Goal: Browse casually

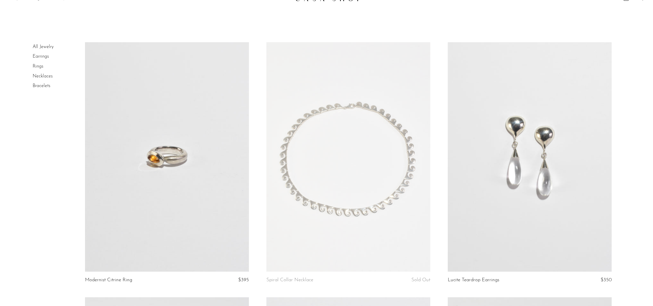
scroll to position [13, 0]
click at [225, 128] on link at bounding box center [167, 155] width 164 height 229
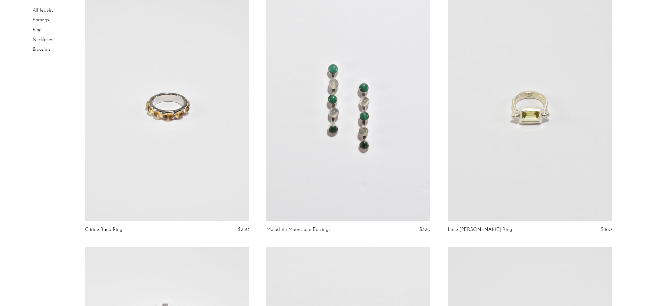
scroll to position [337, 0]
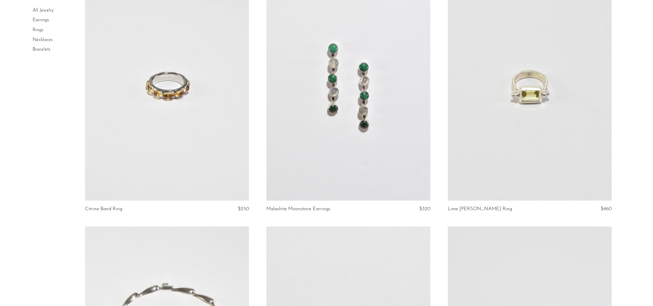
click at [158, 144] on link at bounding box center [167, 85] width 164 height 229
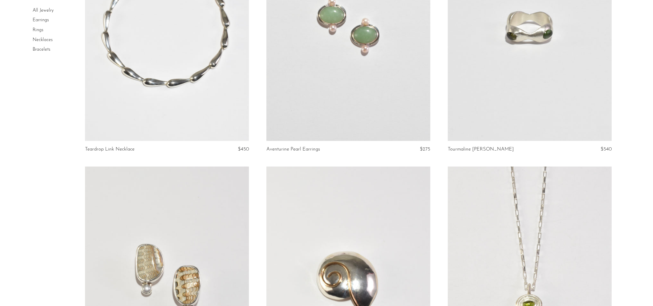
scroll to position [647, 0]
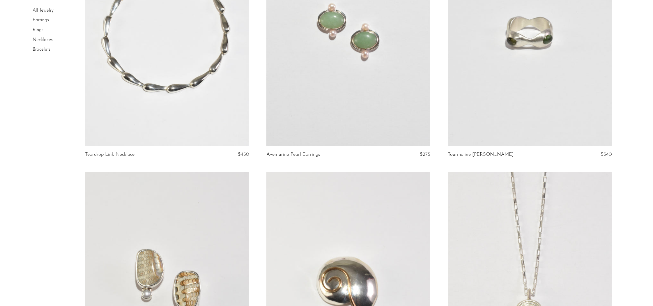
click at [504, 109] on link at bounding box center [530, 31] width 164 height 229
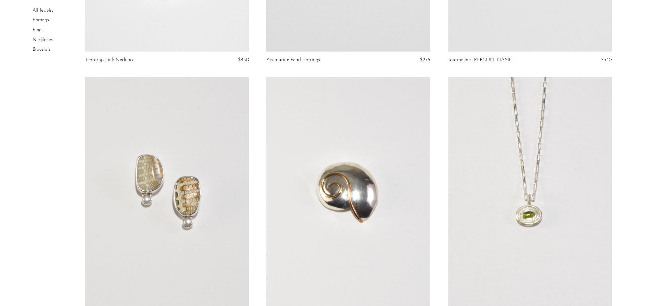
scroll to position [796, 0]
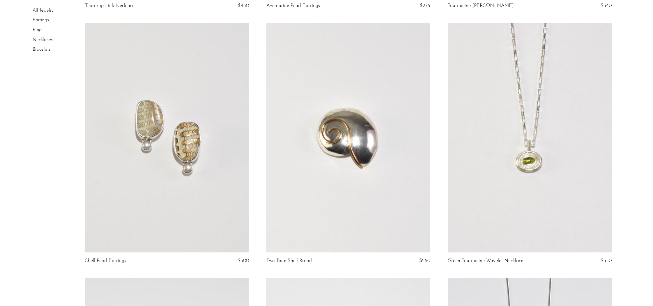
click at [198, 157] on link at bounding box center [167, 137] width 164 height 229
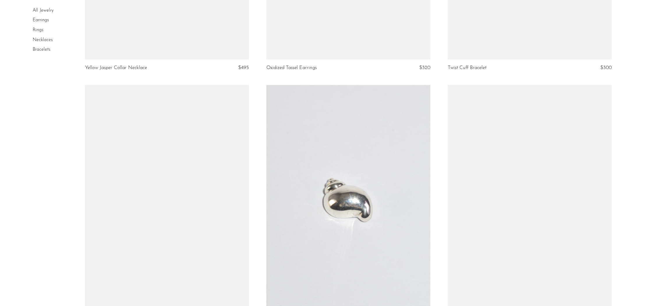
scroll to position [1445, 0]
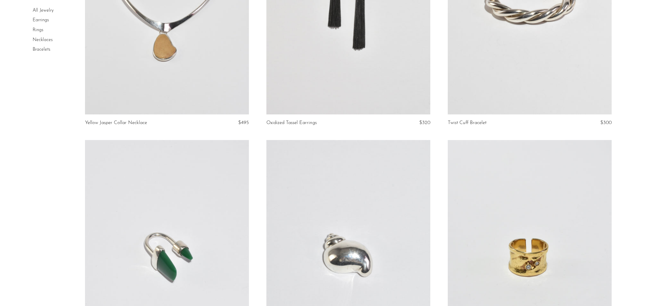
click at [501, 67] on link at bounding box center [530, -1] width 164 height 229
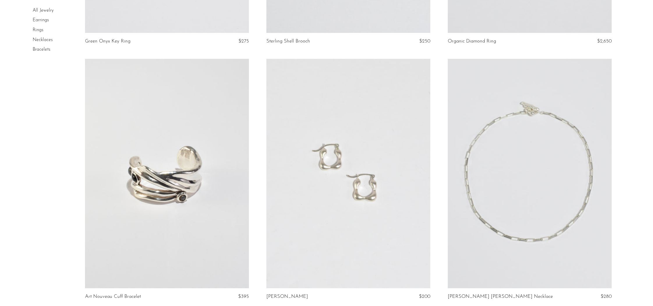
scroll to position [1875, 0]
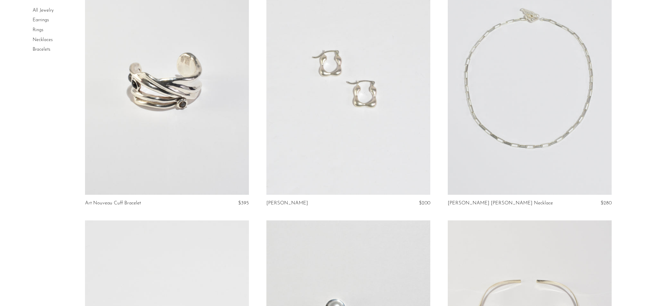
click at [340, 133] on link at bounding box center [348, 79] width 164 height 229
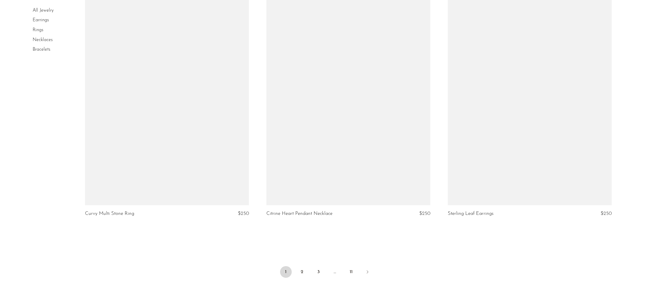
scroll to position [2945, 0]
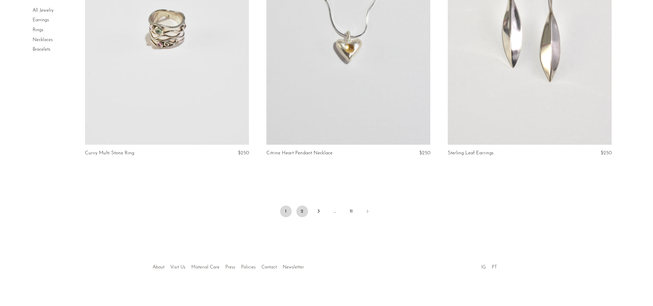
click at [304, 211] on link "2" at bounding box center [302, 212] width 12 height 12
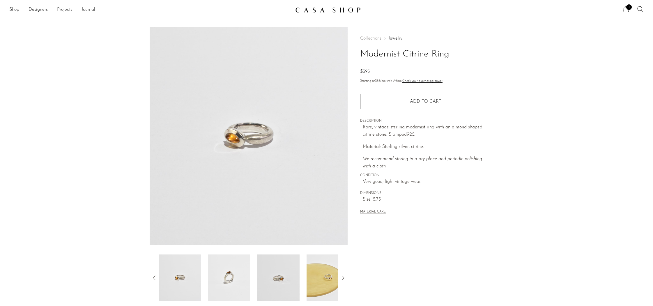
click at [280, 268] on img at bounding box center [278, 278] width 42 height 47
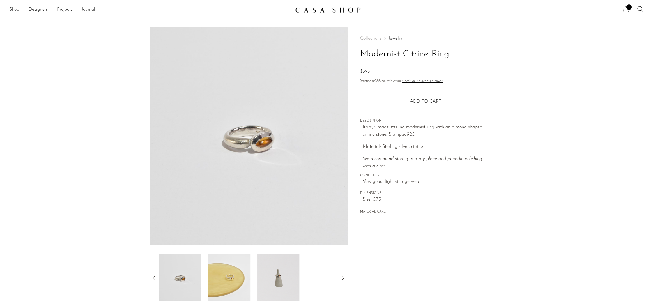
click at [169, 268] on img at bounding box center [180, 278] width 42 height 47
click at [180, 272] on img at bounding box center [180, 278] width 42 height 47
click at [158, 273] on div at bounding box center [249, 278] width 198 height 47
click at [280, 279] on img at bounding box center [278, 278] width 42 height 47
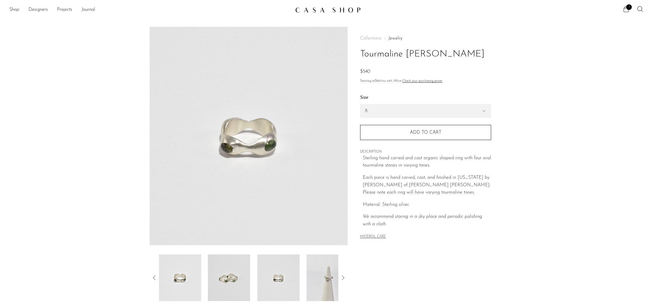
click at [322, 273] on img at bounding box center [328, 278] width 42 height 47
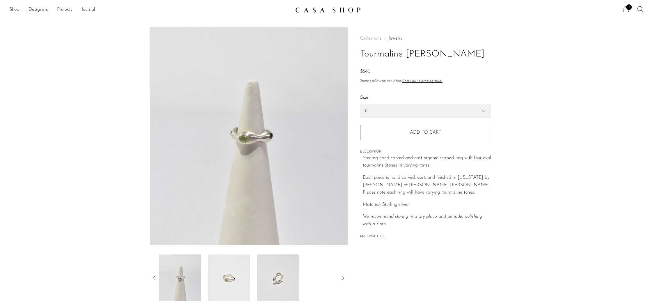
click at [273, 271] on img at bounding box center [278, 278] width 42 height 47
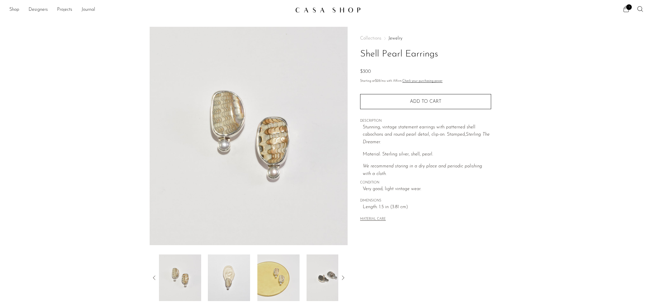
click at [319, 271] on img at bounding box center [328, 278] width 42 height 47
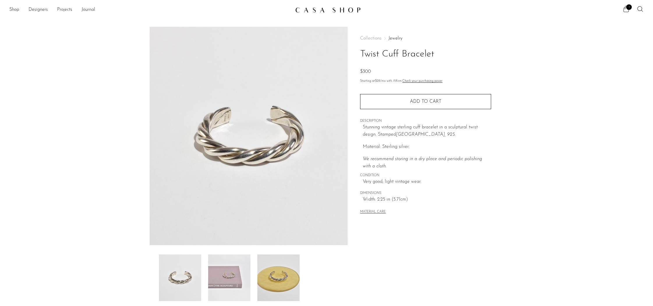
click at [289, 291] on img at bounding box center [278, 278] width 42 height 47
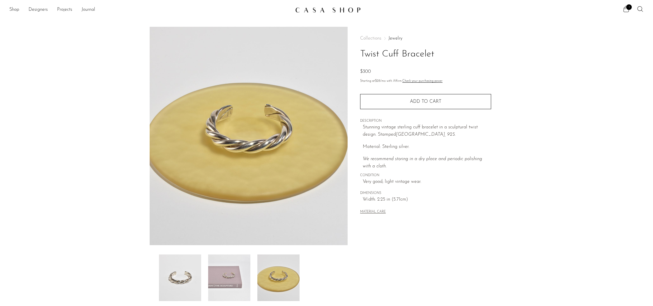
click at [233, 281] on img at bounding box center [229, 278] width 42 height 47
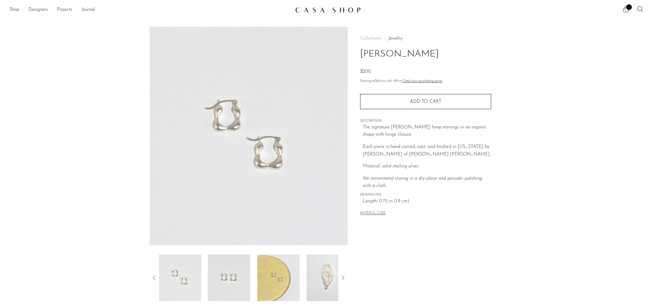
click at [334, 283] on img at bounding box center [328, 278] width 42 height 47
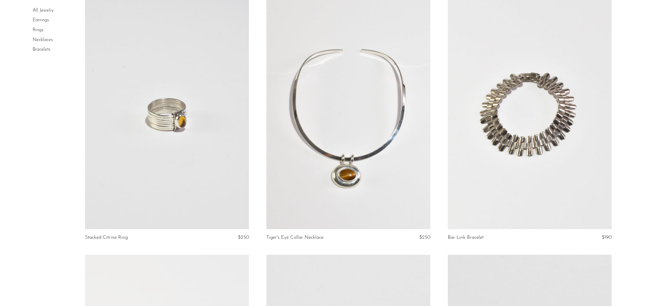
scroll to position [55, 0]
click at [354, 205] on link at bounding box center [348, 113] width 164 height 229
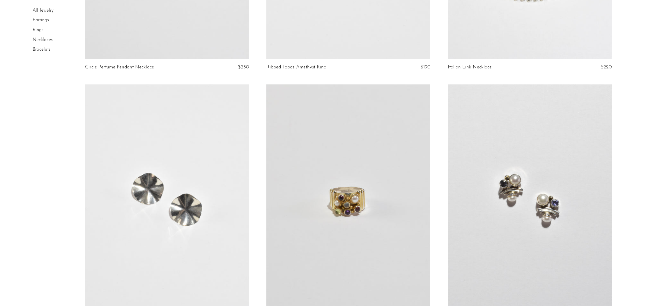
scroll to position [2945, 0]
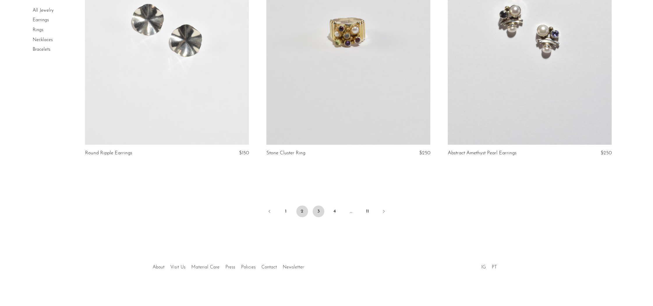
click at [321, 212] on link "3" at bounding box center [319, 212] width 12 height 12
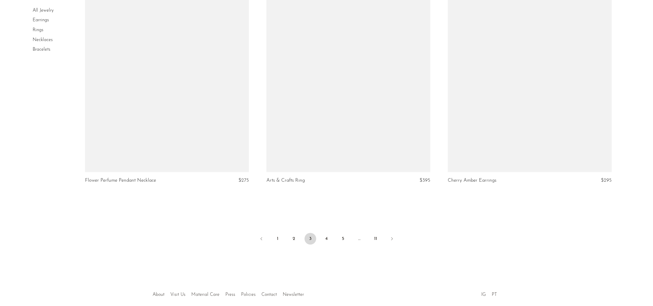
scroll to position [2942, 0]
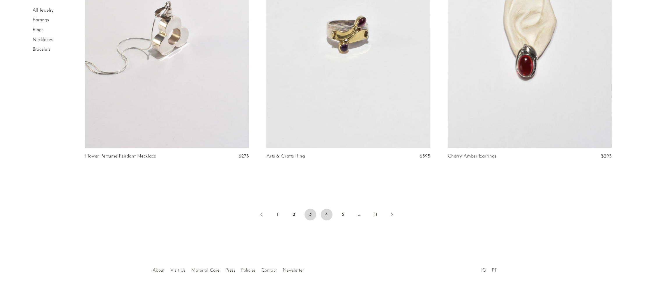
click at [330, 216] on link "4" at bounding box center [327, 215] width 12 height 12
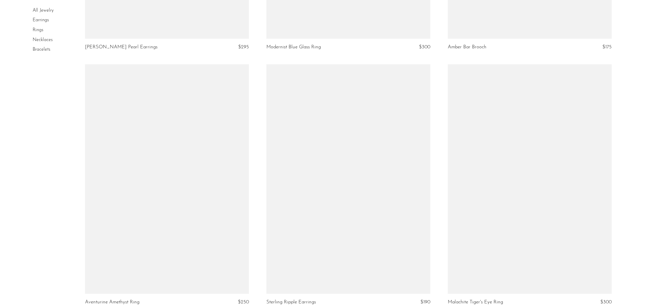
scroll to position [2827, 0]
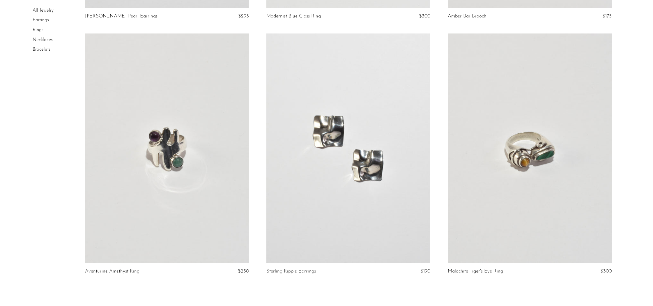
click at [207, 202] on link at bounding box center [167, 147] width 164 height 229
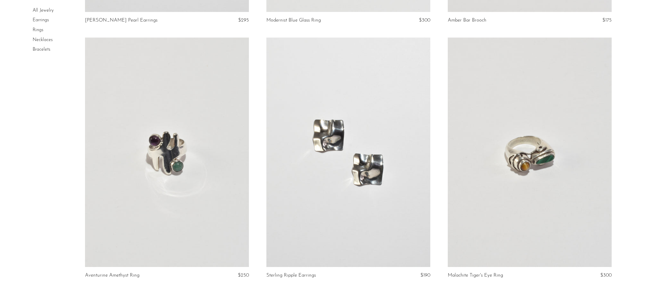
click at [518, 190] on link at bounding box center [530, 152] width 164 height 229
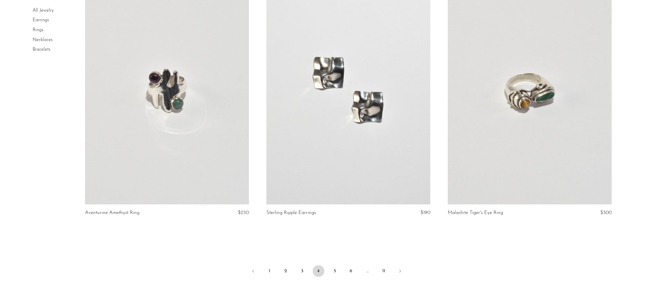
scroll to position [2945, 0]
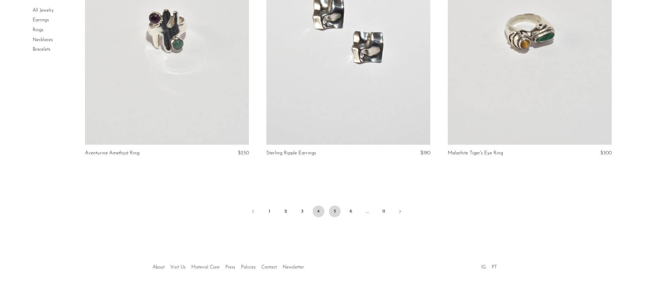
click at [339, 211] on link "5" at bounding box center [335, 212] width 12 height 12
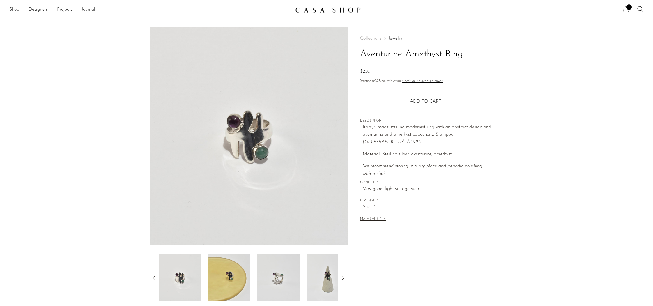
click at [326, 280] on img at bounding box center [328, 278] width 42 height 47
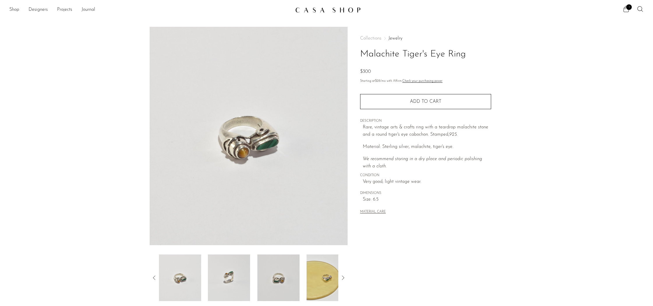
click at [279, 281] on img at bounding box center [278, 278] width 42 height 47
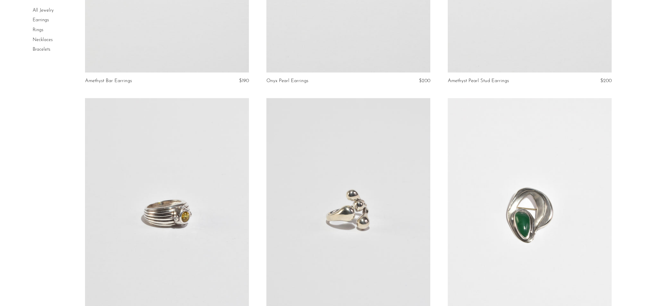
scroll to position [2945, 0]
